Goal: Information Seeking & Learning: Learn about a topic

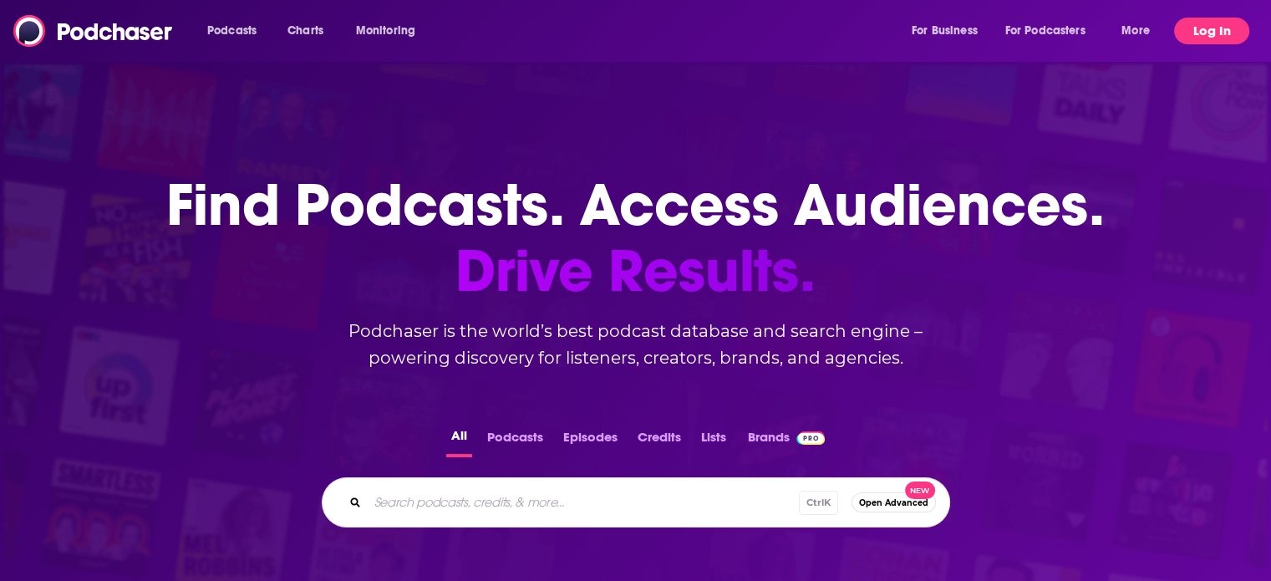
click at [1197, 28] on button "Log In" at bounding box center [1211, 31] width 75 height 27
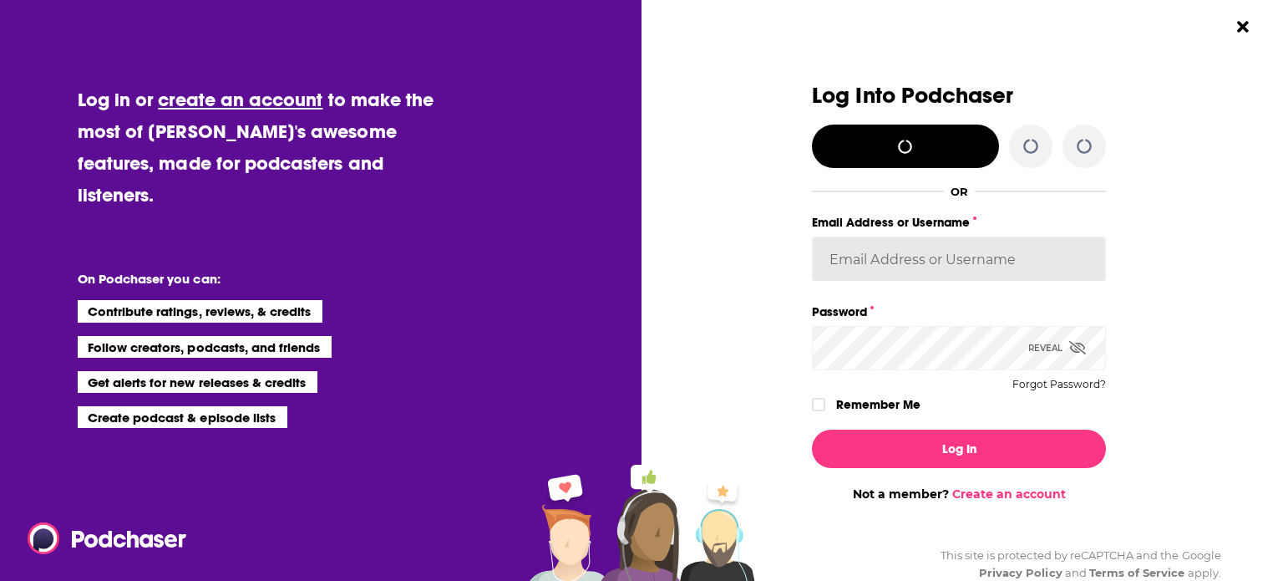
type input "[PERSON_NAME][EMAIL_ADDRESS][PERSON_NAME][DOMAIN_NAME]"
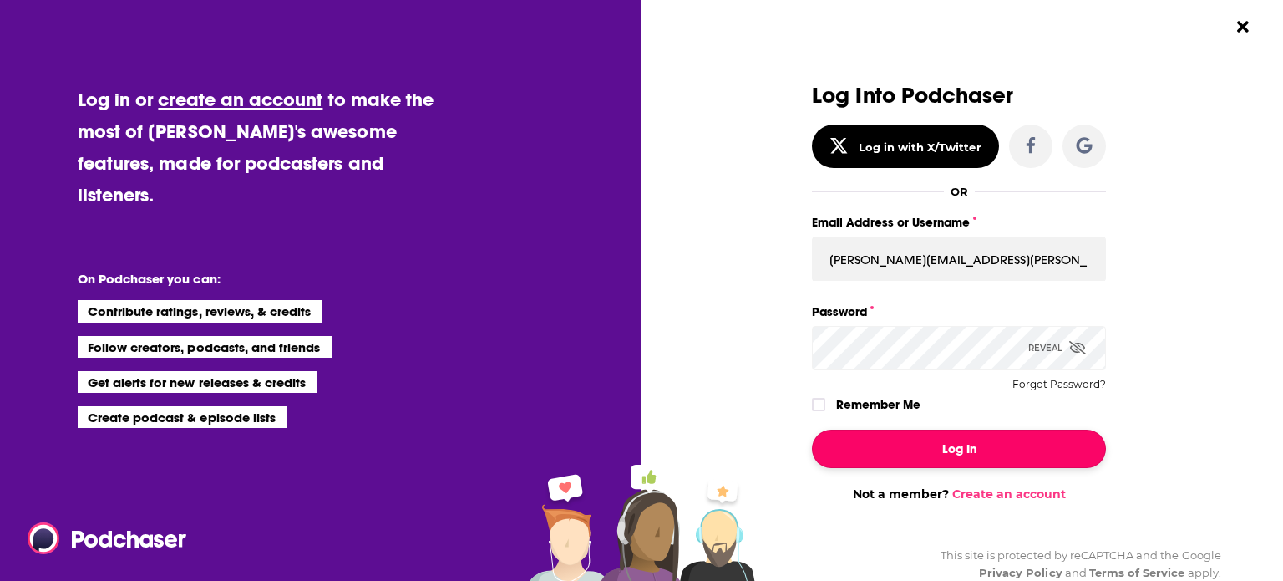
click at [959, 446] on button "Log In" at bounding box center [959, 448] width 294 height 38
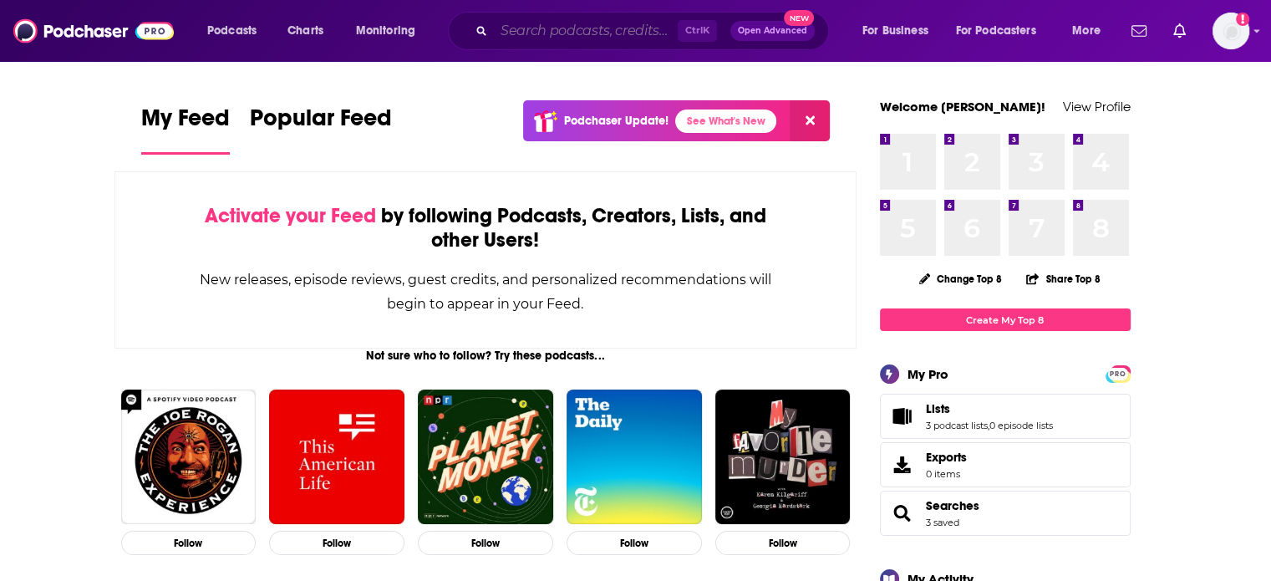
click at [509, 38] on input "Search podcasts, credits, & more..." at bounding box center [586, 31] width 184 height 27
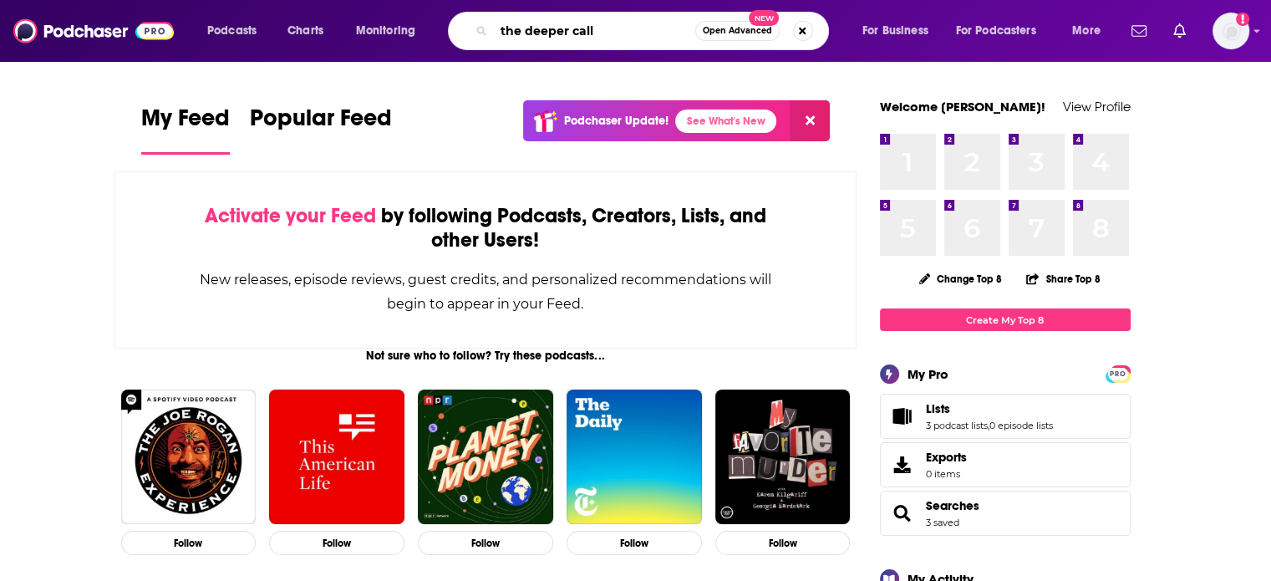
type input "the deeper call"
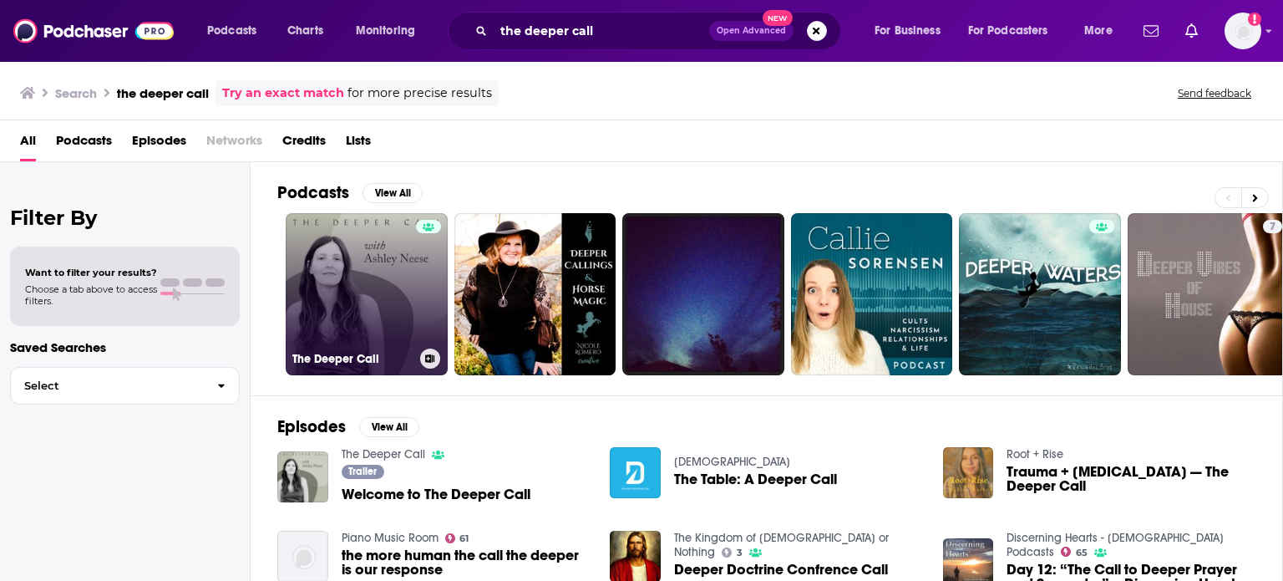
click at [406, 265] on link "The Deeper Call" at bounding box center [367, 294] width 162 height 162
